Goal: Task Accomplishment & Management: Complete application form

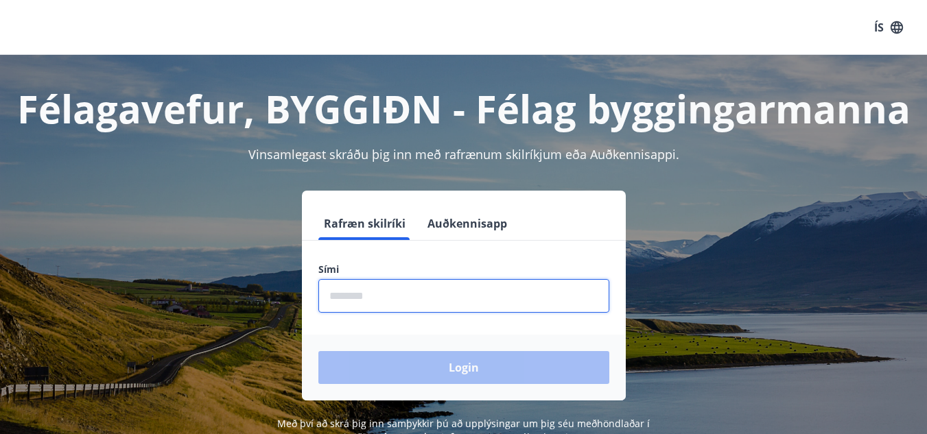
click at [373, 287] on input "phone" at bounding box center [463, 296] width 291 height 34
type input "********"
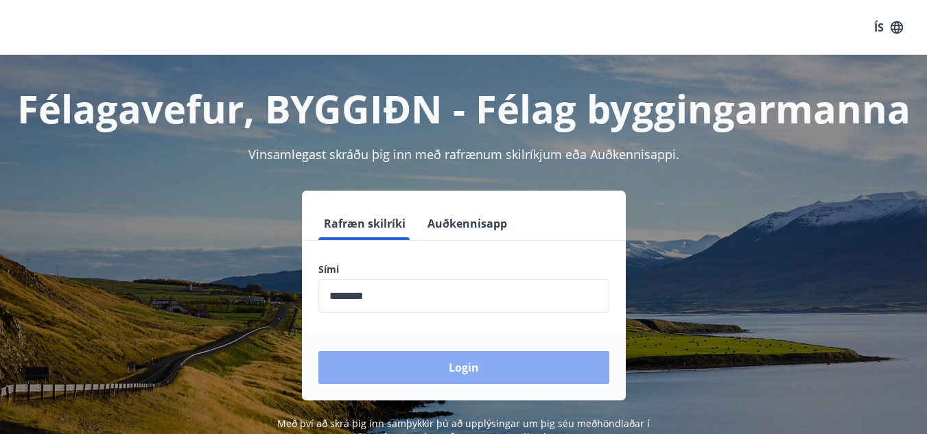
click at [420, 364] on button "Login" at bounding box center [463, 367] width 291 height 33
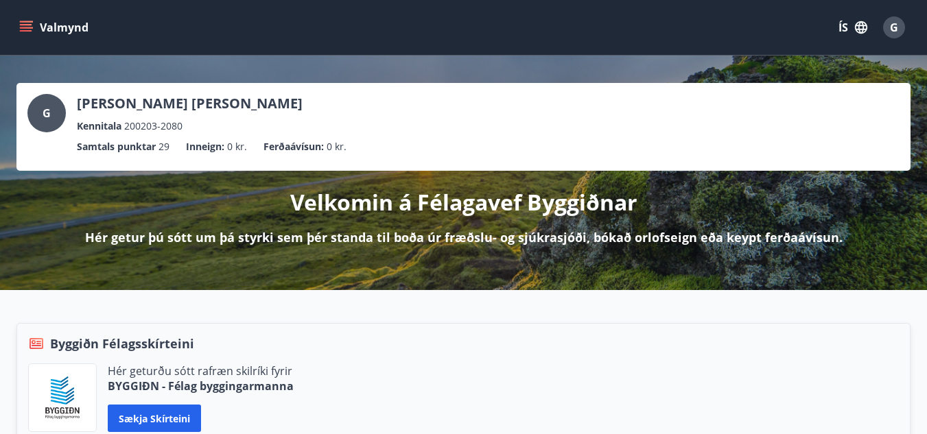
click at [32, 34] on icon "menu" at bounding box center [26, 28] width 14 height 14
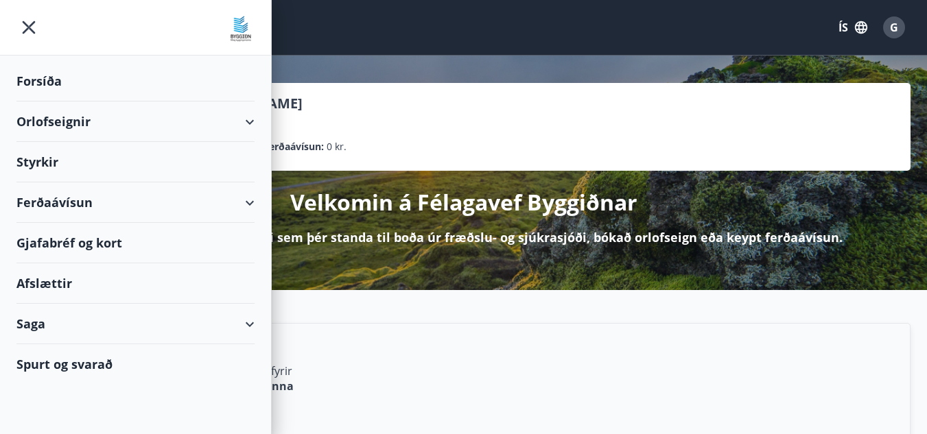
click at [114, 156] on div "Styrkir" at bounding box center [135, 162] width 238 height 40
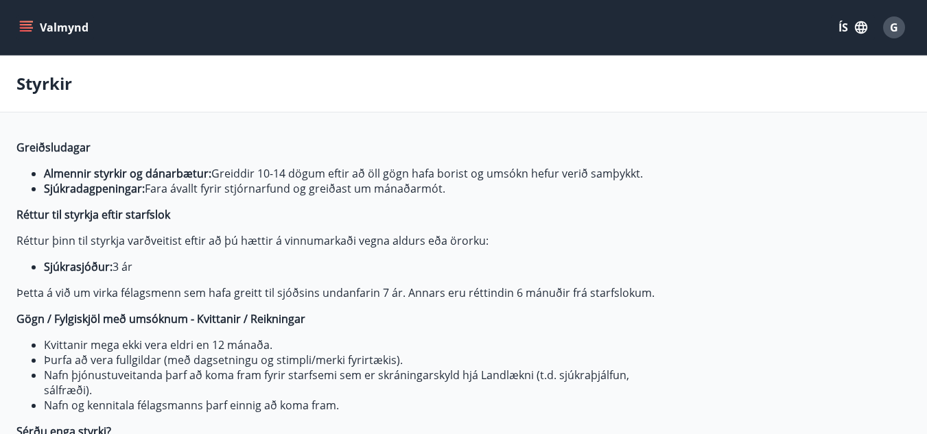
type input "***"
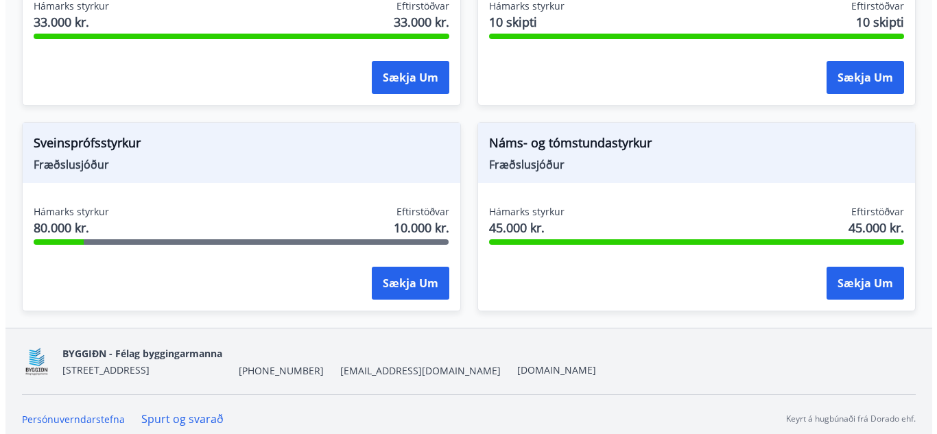
scroll to position [1988, 0]
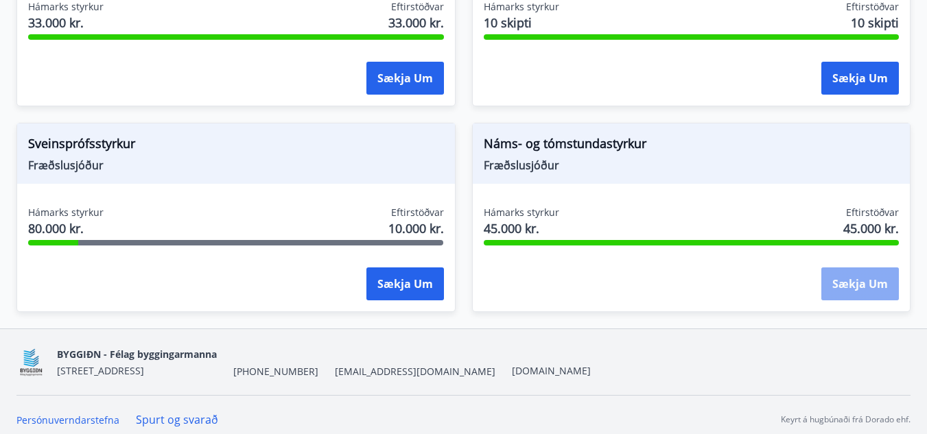
click at [852, 297] on button "Sækja um" at bounding box center [860, 284] width 78 height 33
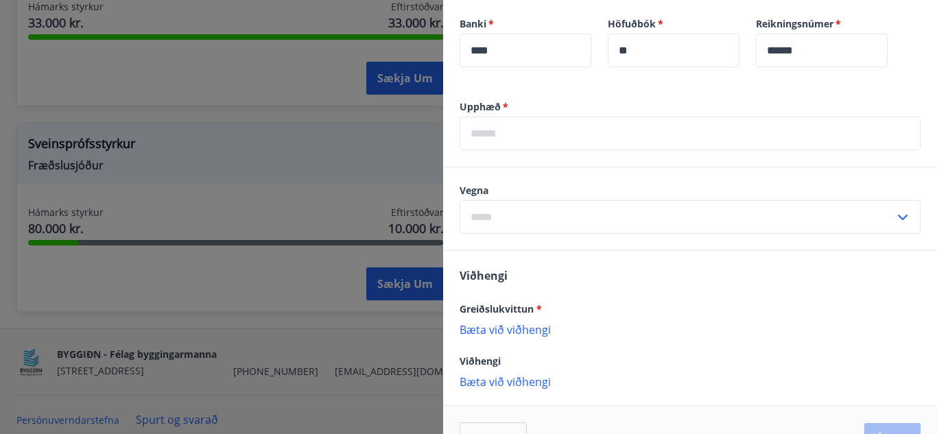
scroll to position [480, 0]
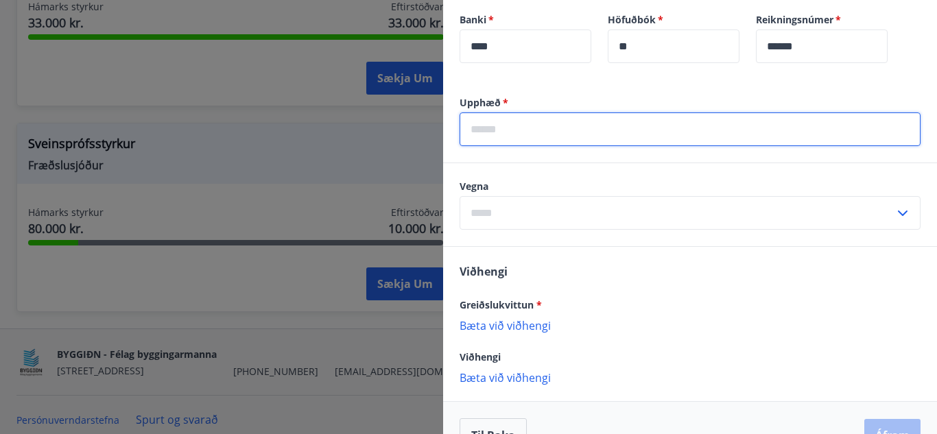
click at [605, 130] on input "text" at bounding box center [690, 130] width 461 height 34
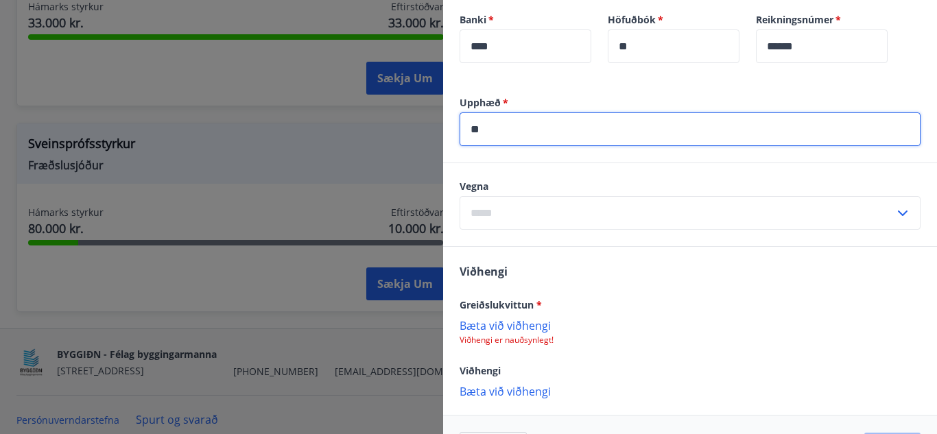
type input "*"
type input "*****"
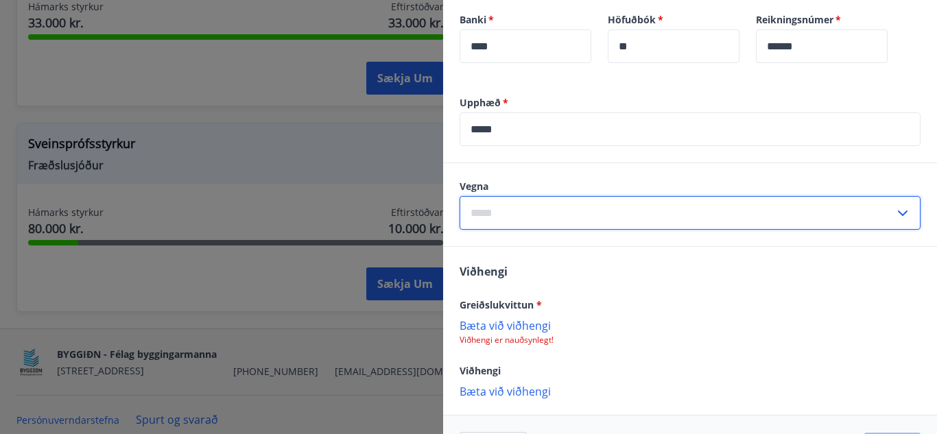
click at [498, 211] on input "text" at bounding box center [677, 213] width 435 height 34
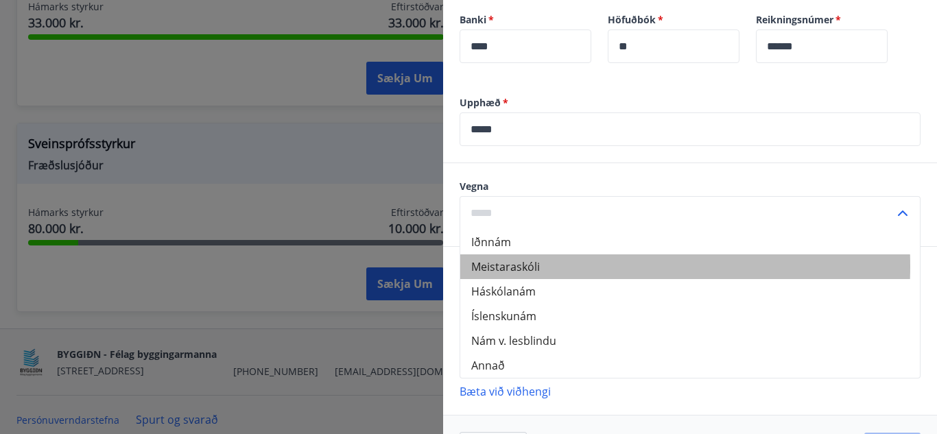
click at [522, 266] on li "Meistaraskóli" at bounding box center [690, 267] width 460 height 25
type input "**********"
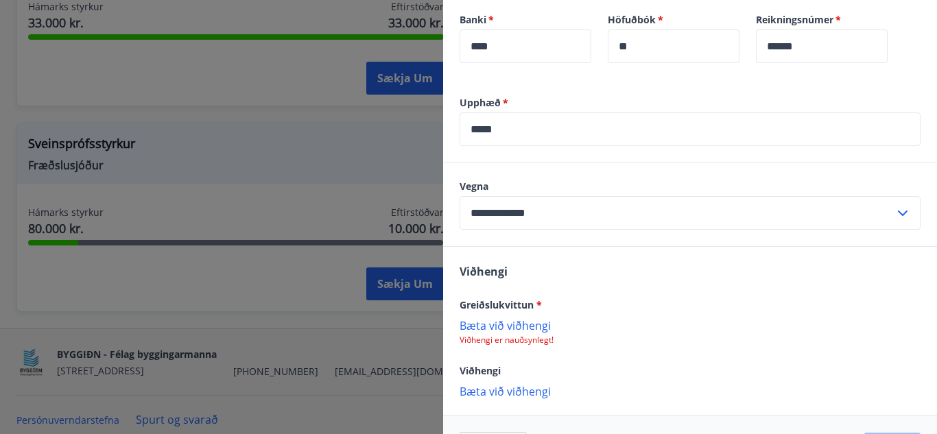
scroll to position [528, 0]
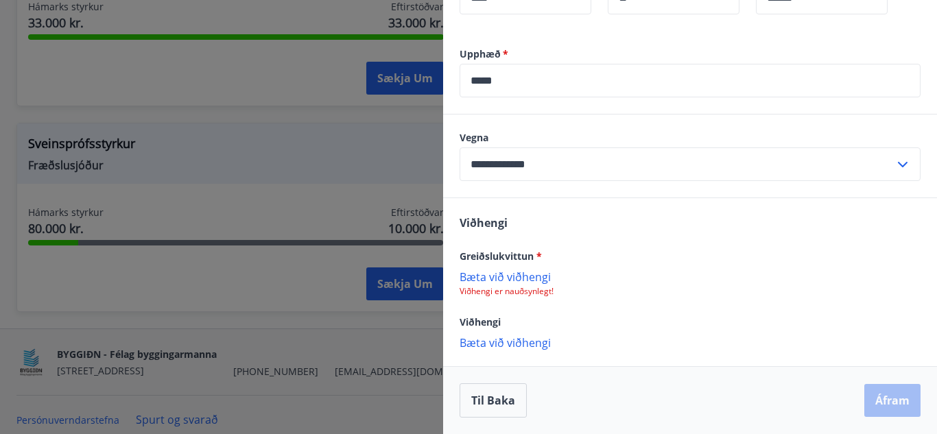
click at [529, 287] on p "Viðhengi er nauðsynlegt!" at bounding box center [690, 291] width 461 height 11
click at [524, 276] on p "Bæta við viðhengi" at bounding box center [690, 277] width 461 height 14
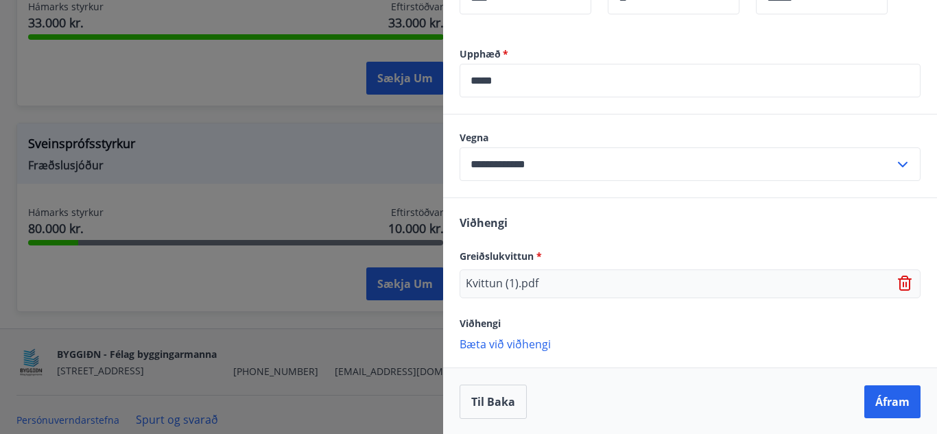
click at [504, 280] on p "Kvittun (1).pdf" at bounding box center [502, 284] width 73 height 16
click at [869, 401] on button "Áfram" at bounding box center [893, 400] width 56 height 33
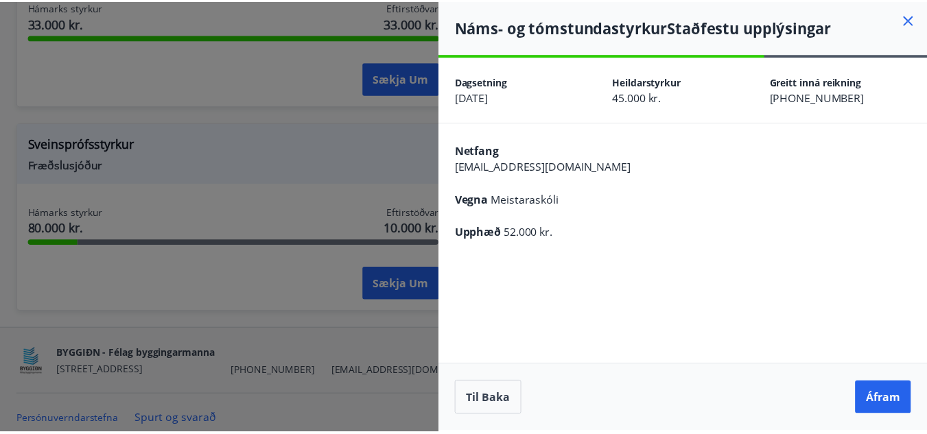
scroll to position [0, 0]
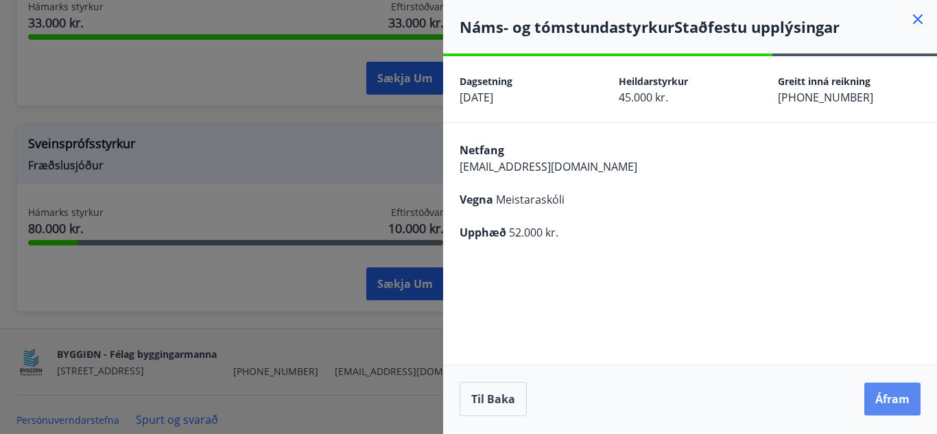
click at [887, 395] on button "Áfram" at bounding box center [893, 399] width 56 height 33
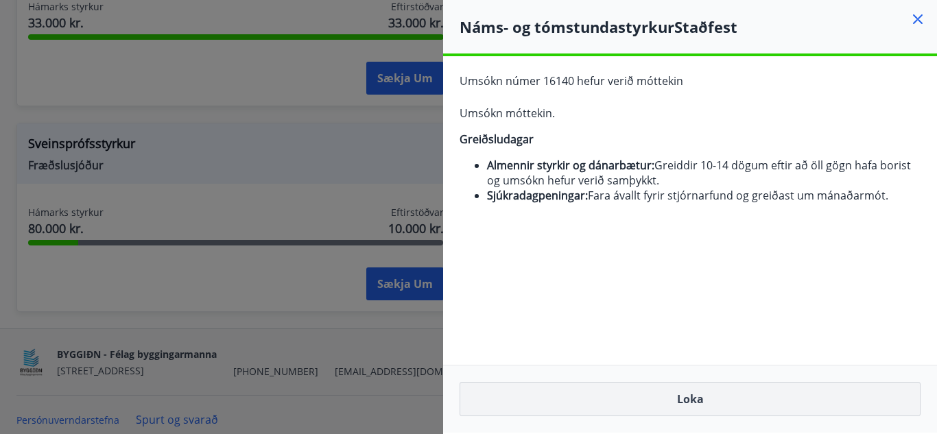
click at [734, 404] on button "Loka" at bounding box center [690, 399] width 461 height 34
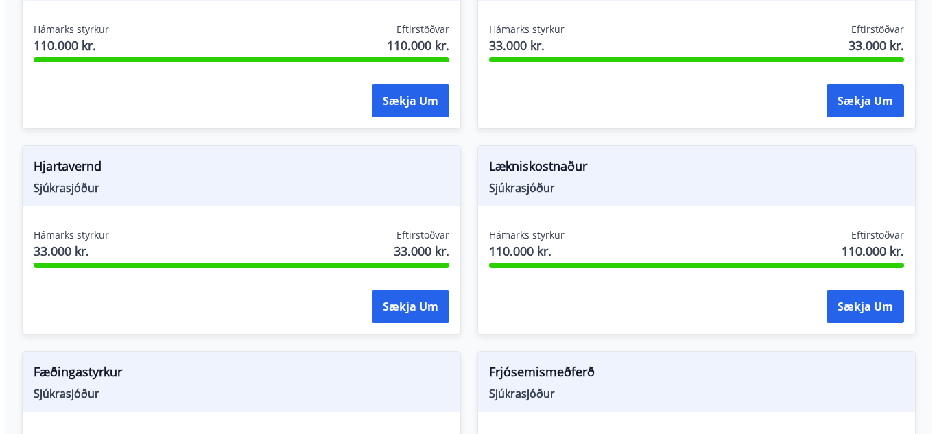
scroll to position [1347, 0]
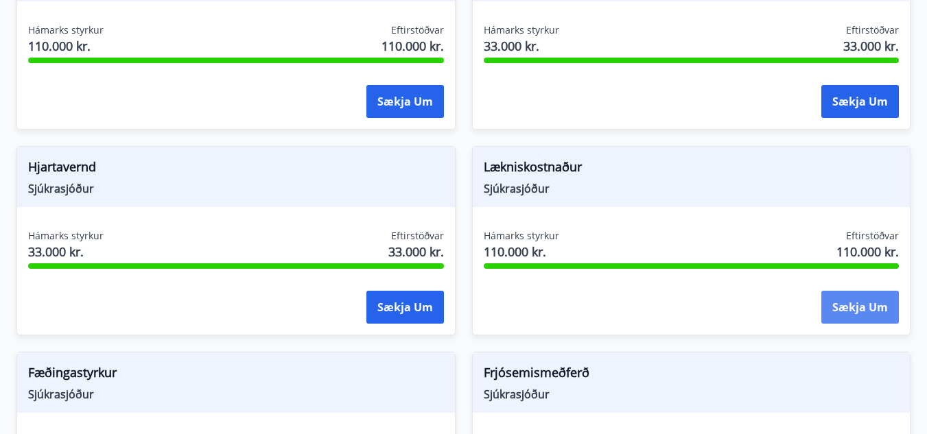
click at [847, 310] on button "Sækja um" at bounding box center [860, 307] width 78 height 33
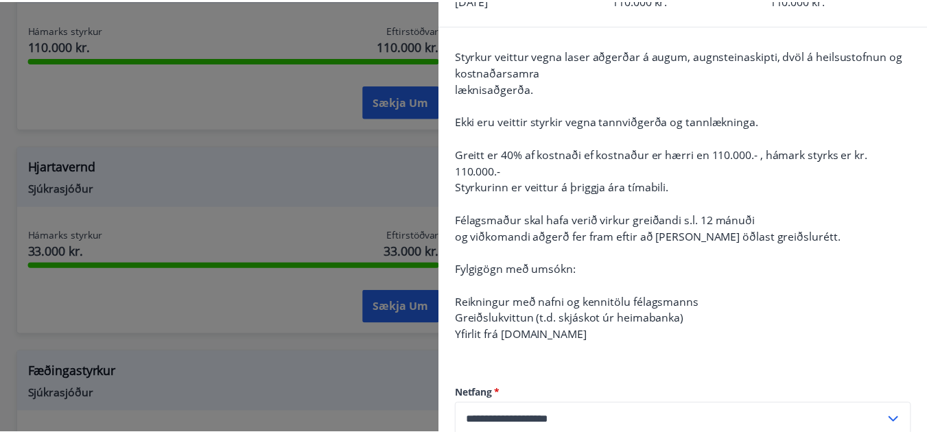
scroll to position [0, 0]
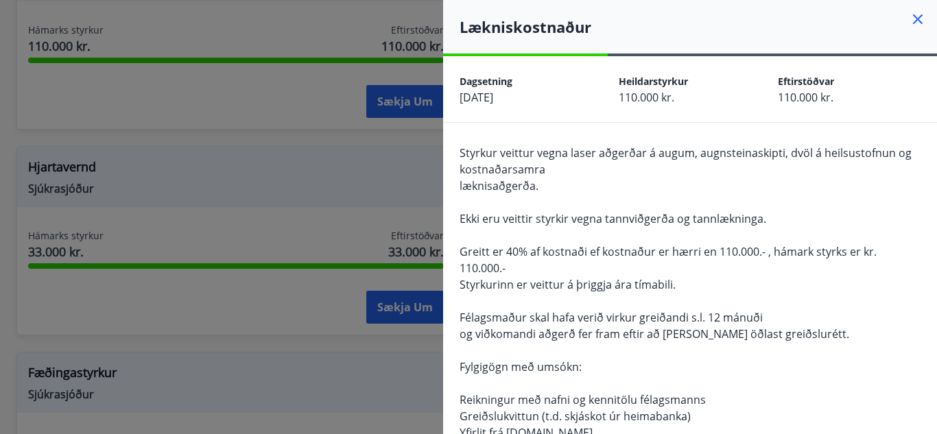
click at [910, 15] on icon at bounding box center [918, 19] width 16 height 16
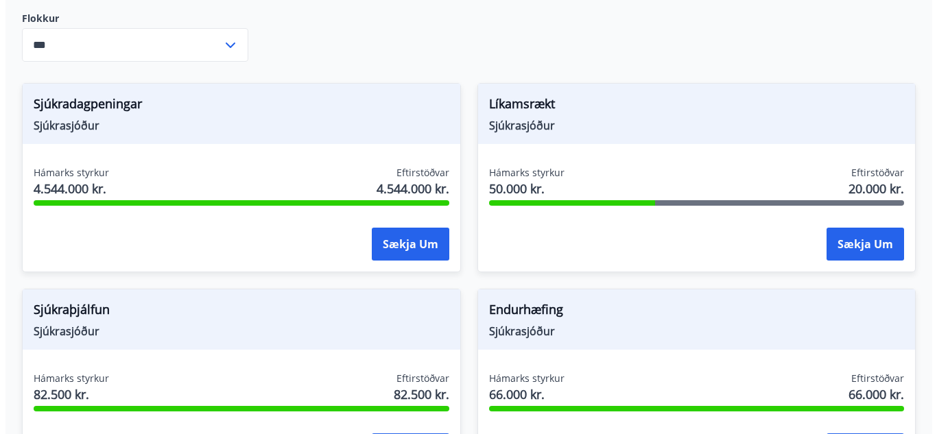
scroll to position [585, 0]
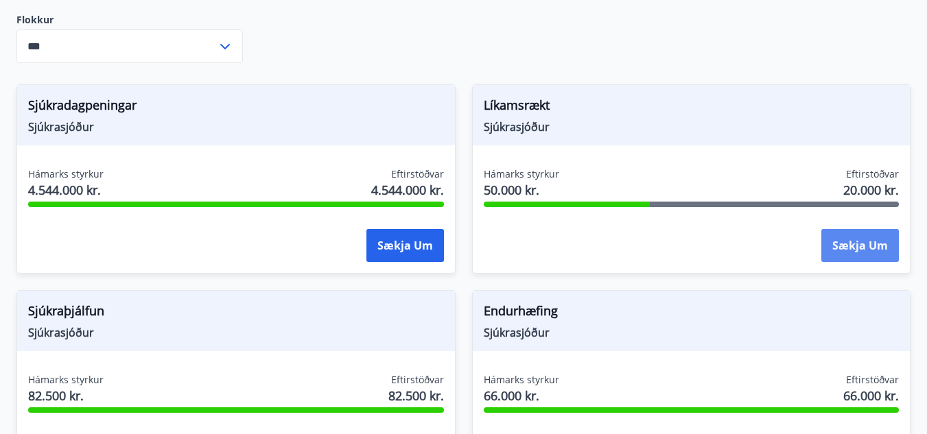
click at [856, 242] on button "Sækja um" at bounding box center [860, 245] width 78 height 33
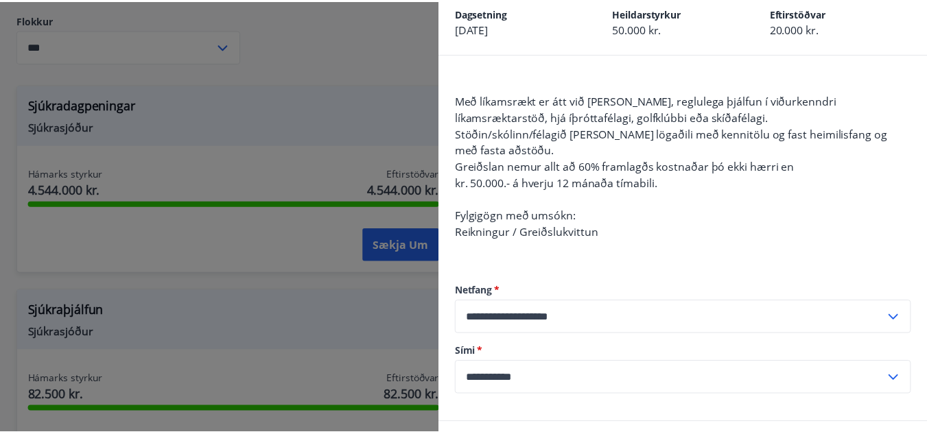
scroll to position [0, 0]
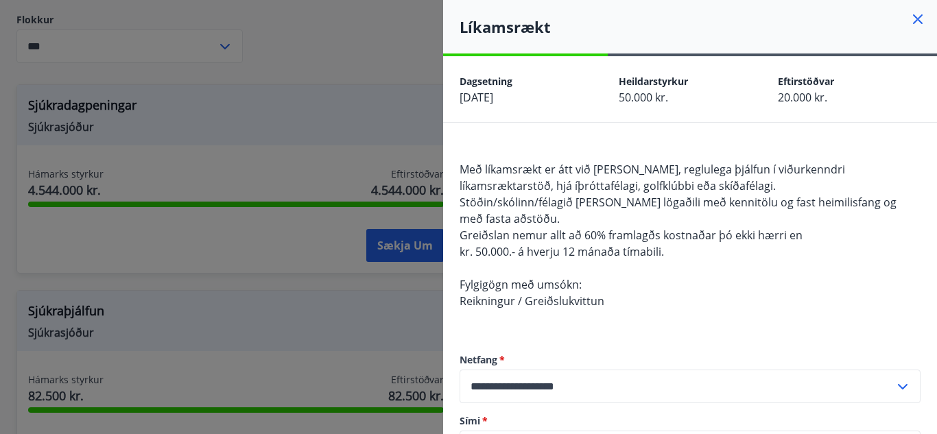
click at [912, 19] on icon at bounding box center [918, 19] width 16 height 16
